Goal: Task Accomplishment & Management: Use online tool/utility

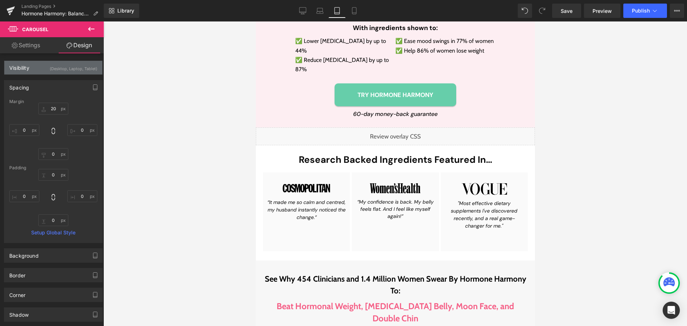
scroll to position [787, 0]
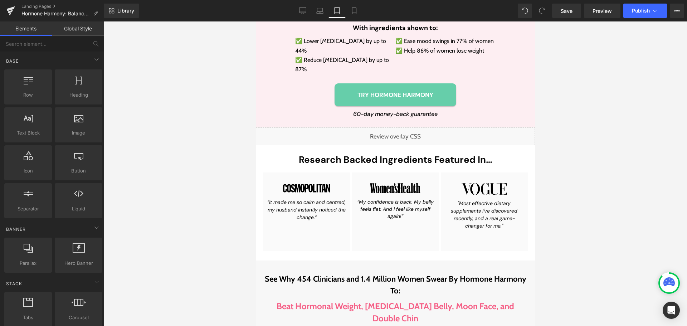
click at [174, 127] on div at bounding box center [395, 173] width 584 height 305
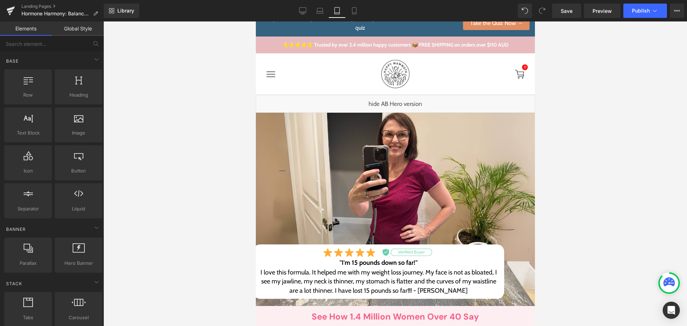
scroll to position [0, 0]
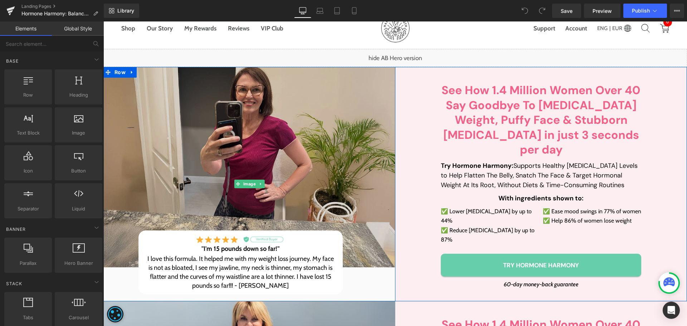
scroll to position [72, 0]
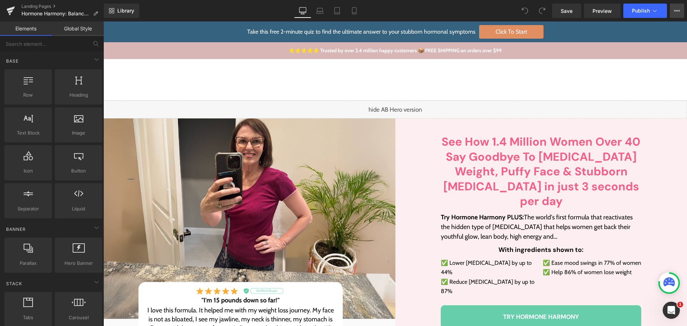
click at [679, 6] on button "View Live Page View with current Template Save Template to Library Schedule Pub…" at bounding box center [677, 11] width 14 height 14
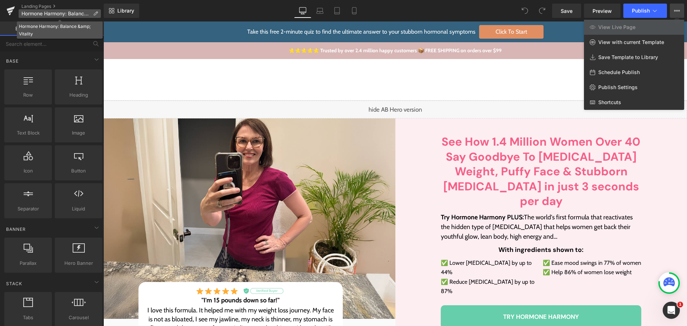
click at [95, 12] on icon at bounding box center [95, 13] width 5 height 5
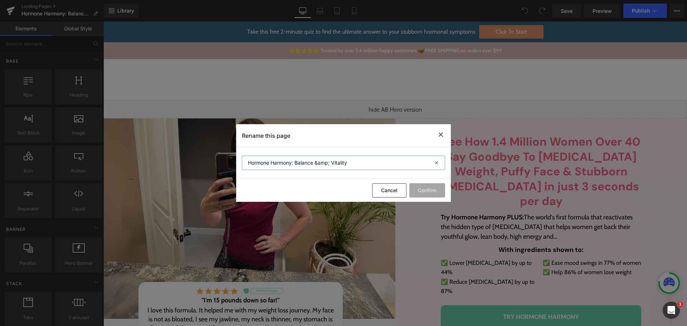
click at [321, 168] on input "Hormone Harmony: Balance &amp; Vitality" at bounding box center [343, 163] width 203 height 14
drag, startPoint x: 393, startPoint y: 194, endPoint x: 263, endPoint y: 166, distance: 132.7
click at [393, 194] on button "Cancel" at bounding box center [389, 190] width 34 height 14
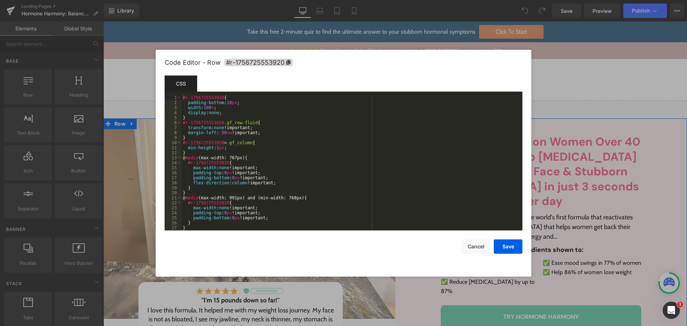
click at [101, 163] on body "You are previewing how the will restyle your page. You can not edit Elements in…" at bounding box center [343, 163] width 687 height 326
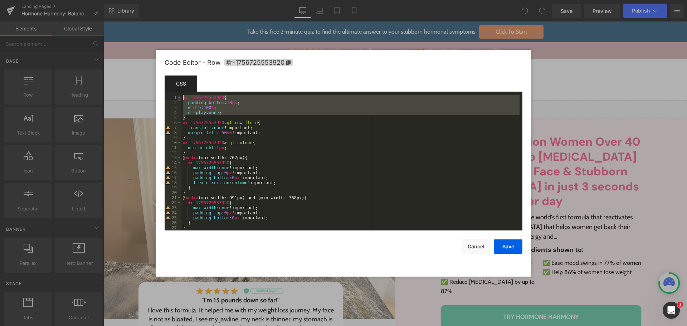
drag, startPoint x: 204, startPoint y: 117, endPoint x: 179, endPoint y: 99, distance: 30.8
click at [179, 99] on pre "1 2 3 4 5 6 7 8 9 10 11 12 13 14 15 16 17 18 19 20 21 22 23 24 25 26 27 28 #r-1…" at bounding box center [344, 162] width 358 height 135
click at [299, 131] on div "#r-1756725553920 { padding-bottom : 10 px ; width : 100 % ; display : none ; } …" at bounding box center [350, 167] width 338 height 145
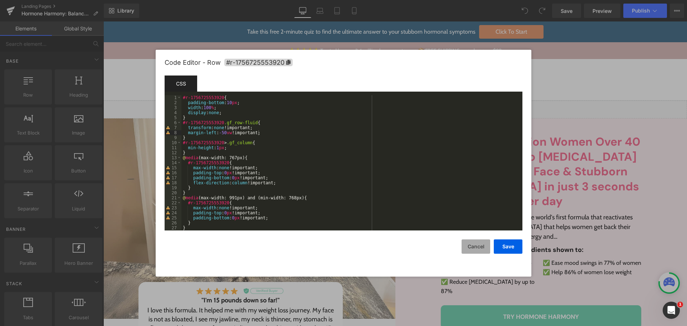
drag, startPoint x: 485, startPoint y: 252, endPoint x: 380, endPoint y: 230, distance: 107.6
click at [485, 252] on button "Cancel" at bounding box center [476, 246] width 29 height 14
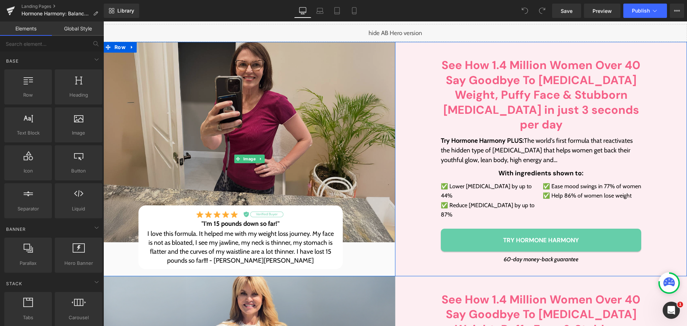
scroll to position [107, 0]
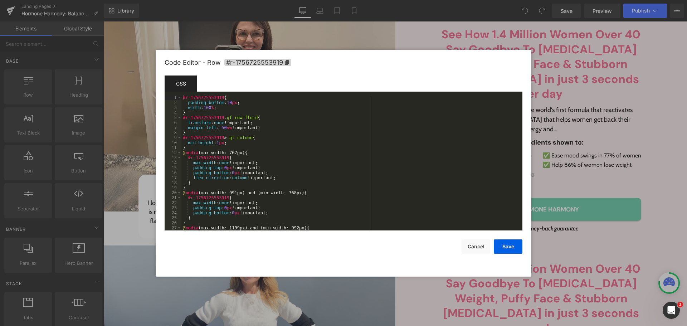
click at [105, 229] on body "You are previewing how the will restyle your page. You can not edit Elements in…" at bounding box center [343, 163] width 687 height 326
drag, startPoint x: 484, startPoint y: 252, endPoint x: 253, endPoint y: 182, distance: 240.6
click at [484, 252] on button "Cancel" at bounding box center [476, 246] width 29 height 14
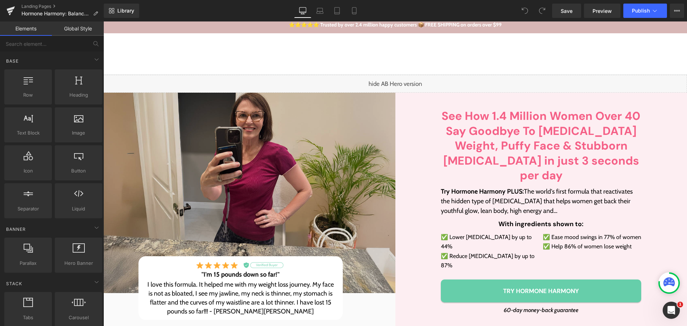
scroll to position [0, 0]
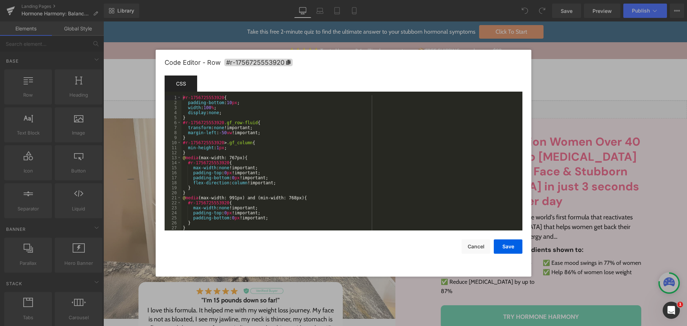
click at [111, 162] on body "You are previewing how the will restyle your page. You can not edit Elements in…" at bounding box center [343, 163] width 687 height 326
drag, startPoint x: 228, startPoint y: 111, endPoint x: 236, endPoint y: 106, distance: 9.5
click at [236, 106] on div "#r-1756725553920 { padding-bottom : 10 px ; width : 100 % ; display : none ; } …" at bounding box center [350, 167] width 338 height 145
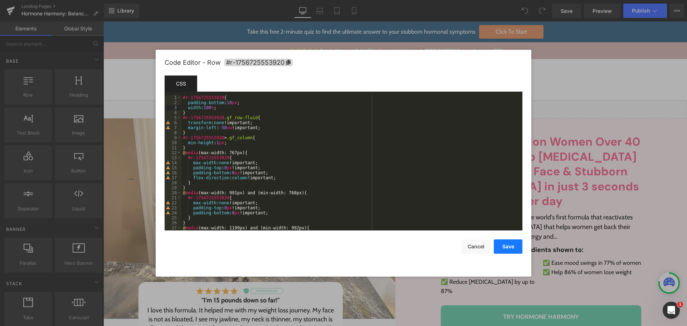
click at [514, 245] on button "Save" at bounding box center [508, 246] width 29 height 14
click at [117, 158] on body "You are previewing how the will restyle your page. You can not edit Elements in…" at bounding box center [343, 163] width 687 height 326
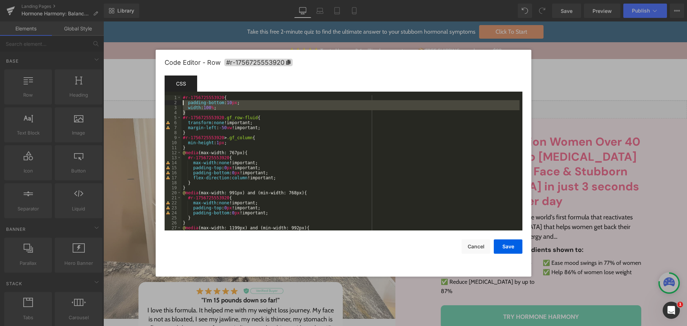
drag, startPoint x: 191, startPoint y: 113, endPoint x: 181, endPoint y: 94, distance: 21.1
click at [181, 94] on div "Template CSS Script 1 2 3 4 5 6 7 8 9 10 11 12 13 14 15 16 17 18 19 20 21 22 23…" at bounding box center [344, 153] width 358 height 155
click at [478, 254] on div "Code Editor - Row #r-1756725553920 Template CSS Script 1 2 3 4 5 6 7 8 9 10 11 …" at bounding box center [344, 163] width 358 height 227
drag, startPoint x: 478, startPoint y: 248, endPoint x: 397, endPoint y: 89, distance: 177.5
click at [478, 248] on button "Cancel" at bounding box center [476, 246] width 29 height 14
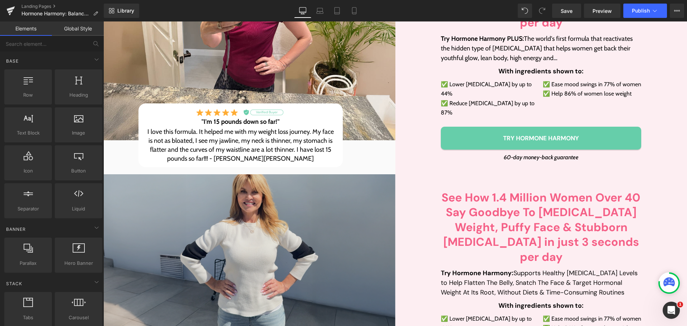
scroll to position [179, 0]
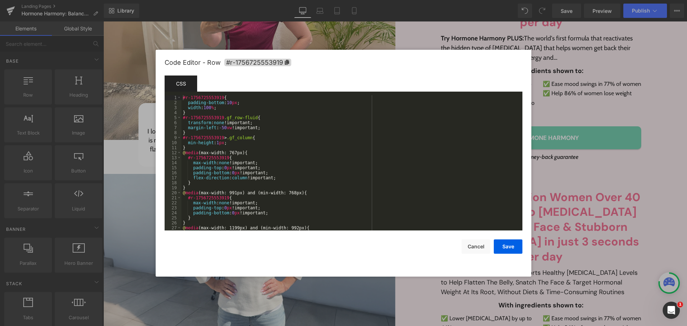
click at [117, 180] on body "You are previewing how the will restyle your page. You can not edit Elements in…" at bounding box center [343, 163] width 687 height 326
click at [273, 59] on span "#r-1756725553919" at bounding box center [257, 63] width 67 height 8
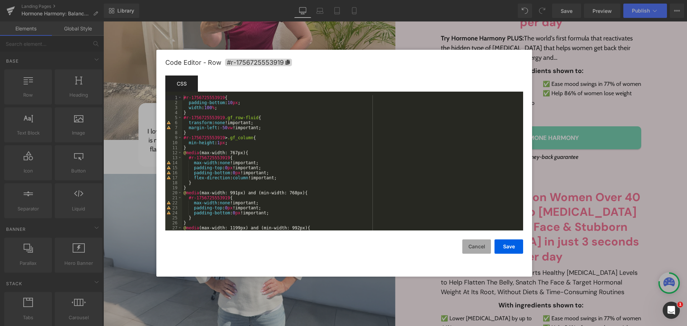
click at [484, 245] on button "Cancel" at bounding box center [476, 246] width 29 height 14
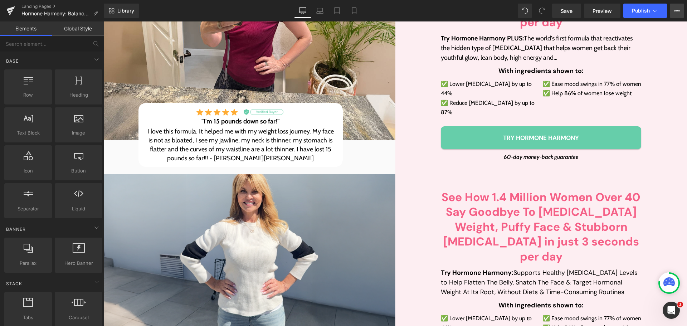
click at [676, 15] on button "View Live Page View with current Template Save Template to Library Schedule Pub…" at bounding box center [677, 11] width 14 height 14
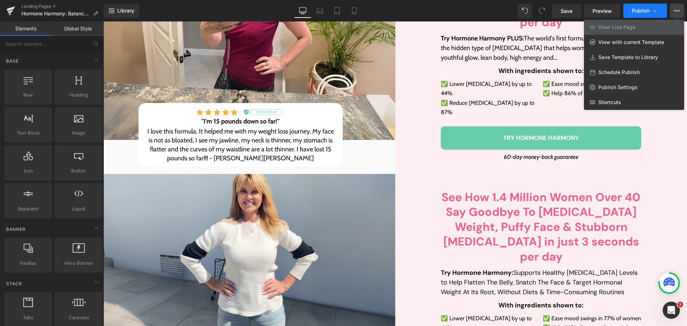
click at [644, 13] on span "Publish" at bounding box center [641, 11] width 18 height 6
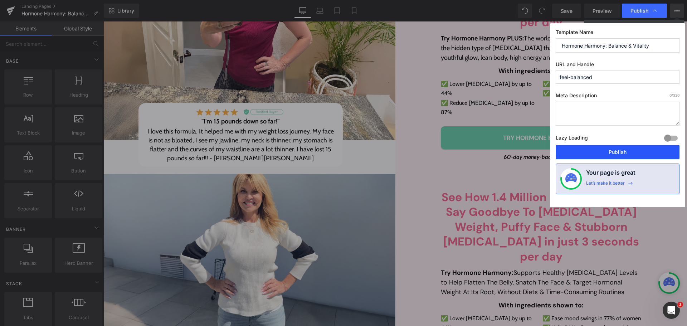
click at [622, 158] on button "Publish" at bounding box center [618, 152] width 124 height 14
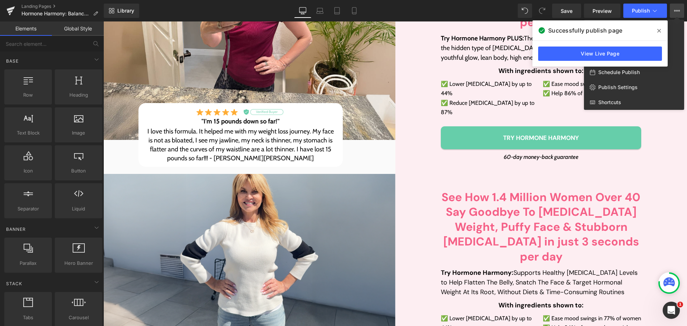
click at [668, 170] on div at bounding box center [395, 173] width 584 height 305
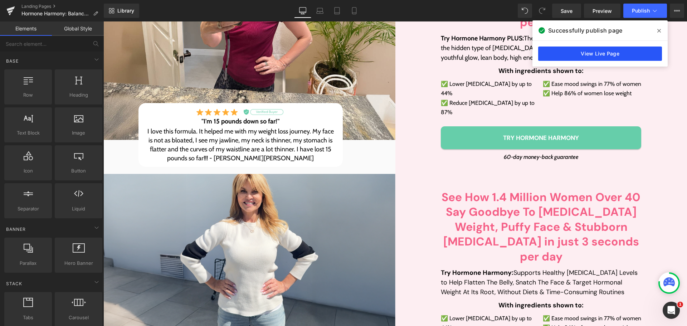
click at [615, 55] on link "View Live Page" at bounding box center [600, 54] width 124 height 14
